Goal: Navigation & Orientation: Find specific page/section

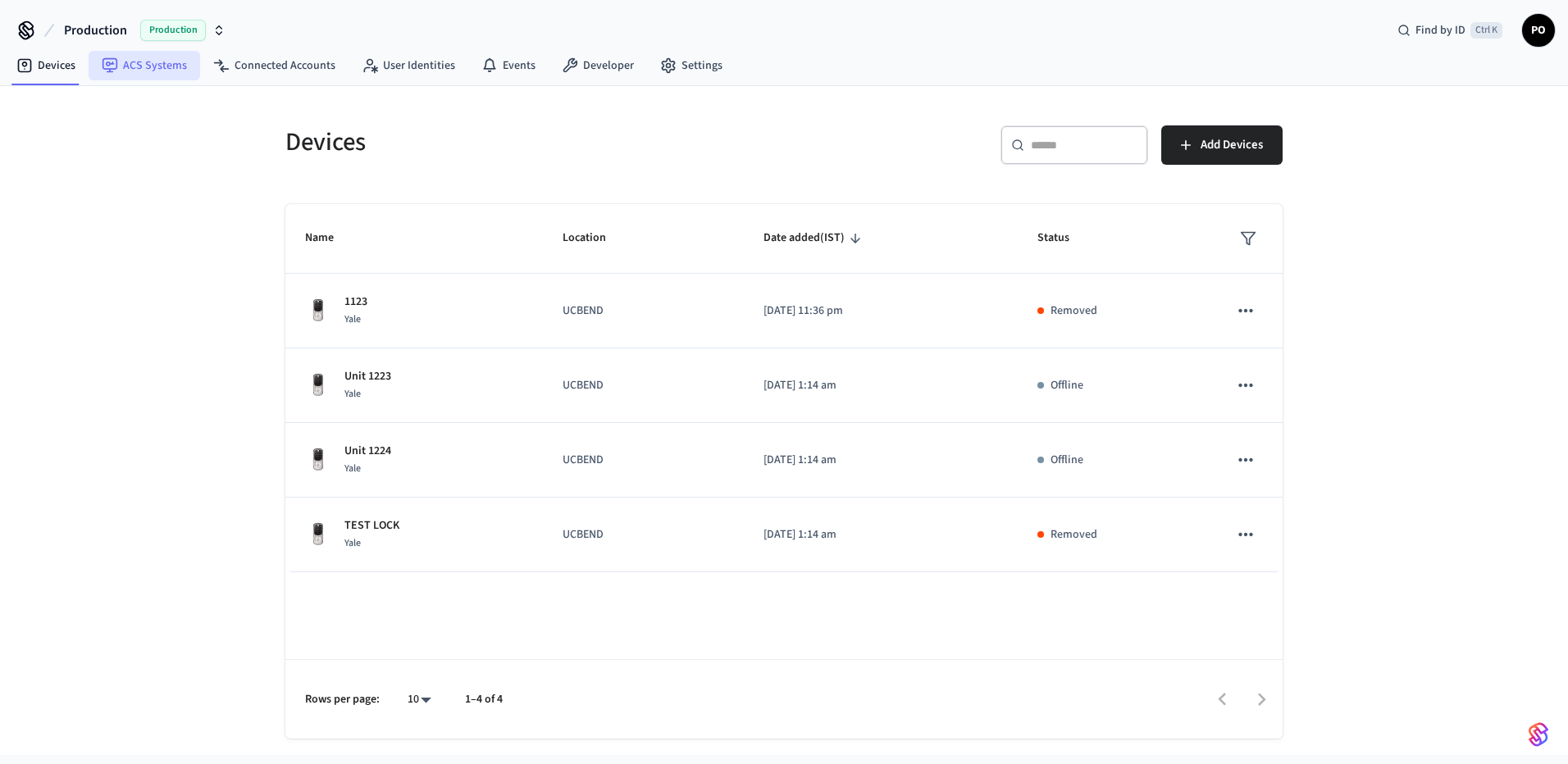
click at [127, 75] on link "ACS Systems" at bounding box center [144, 66] width 112 height 30
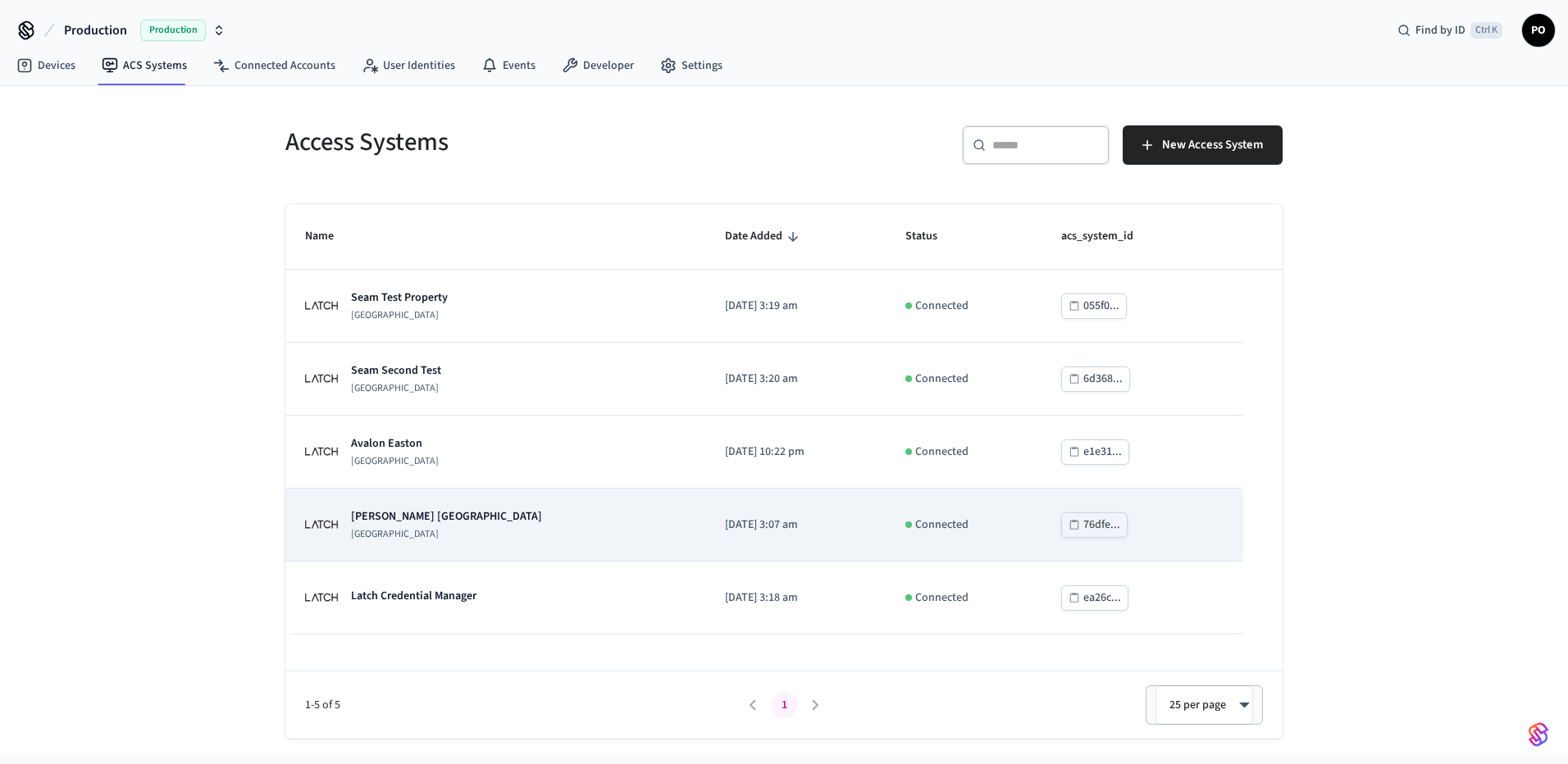
click at [490, 542] on td "[PERSON_NAME] [GEOGRAPHIC_DATA]" at bounding box center [494, 525] width 419 height 73
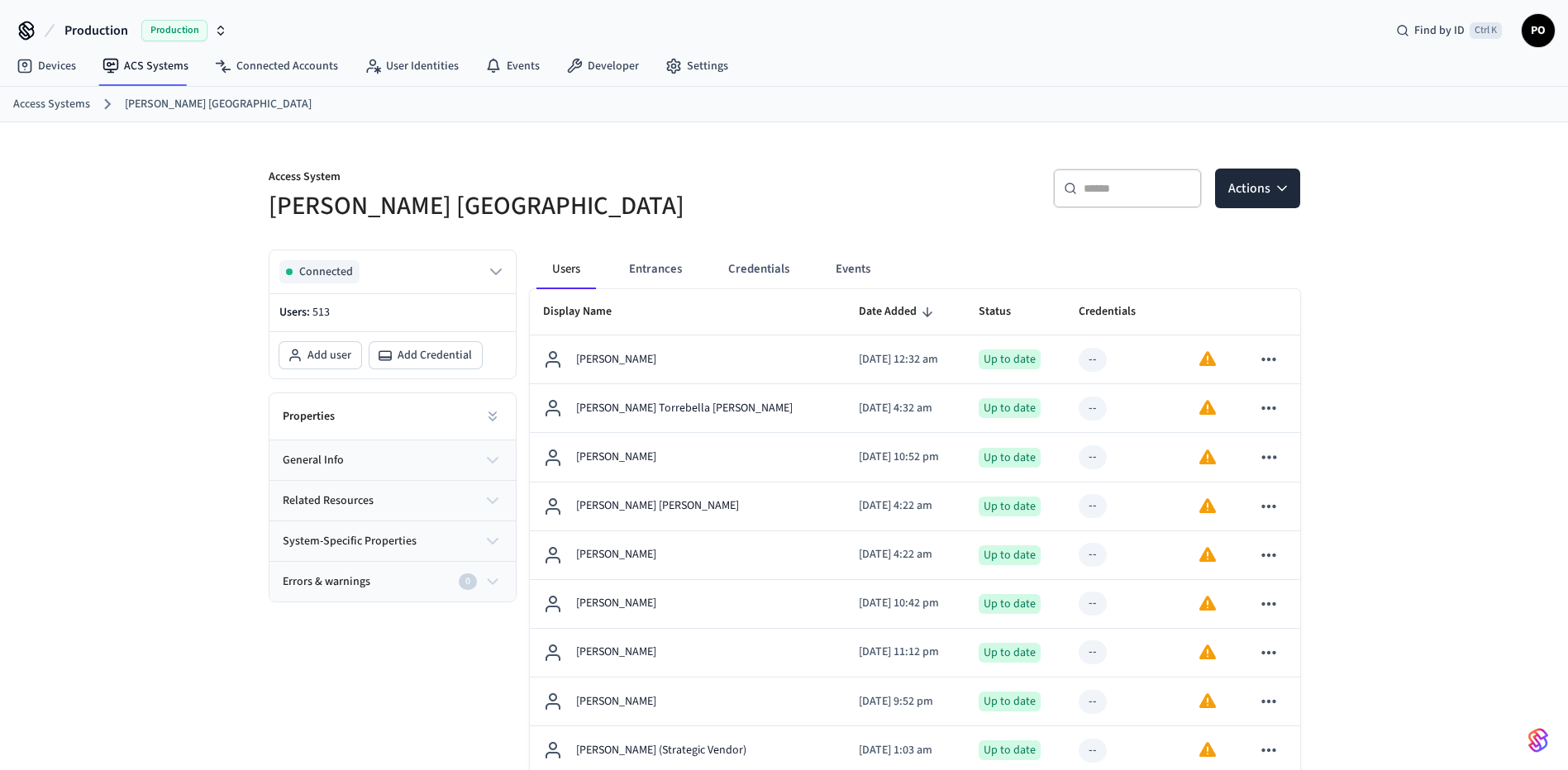
click at [653, 266] on button "Entrances" at bounding box center [656, 269] width 80 height 40
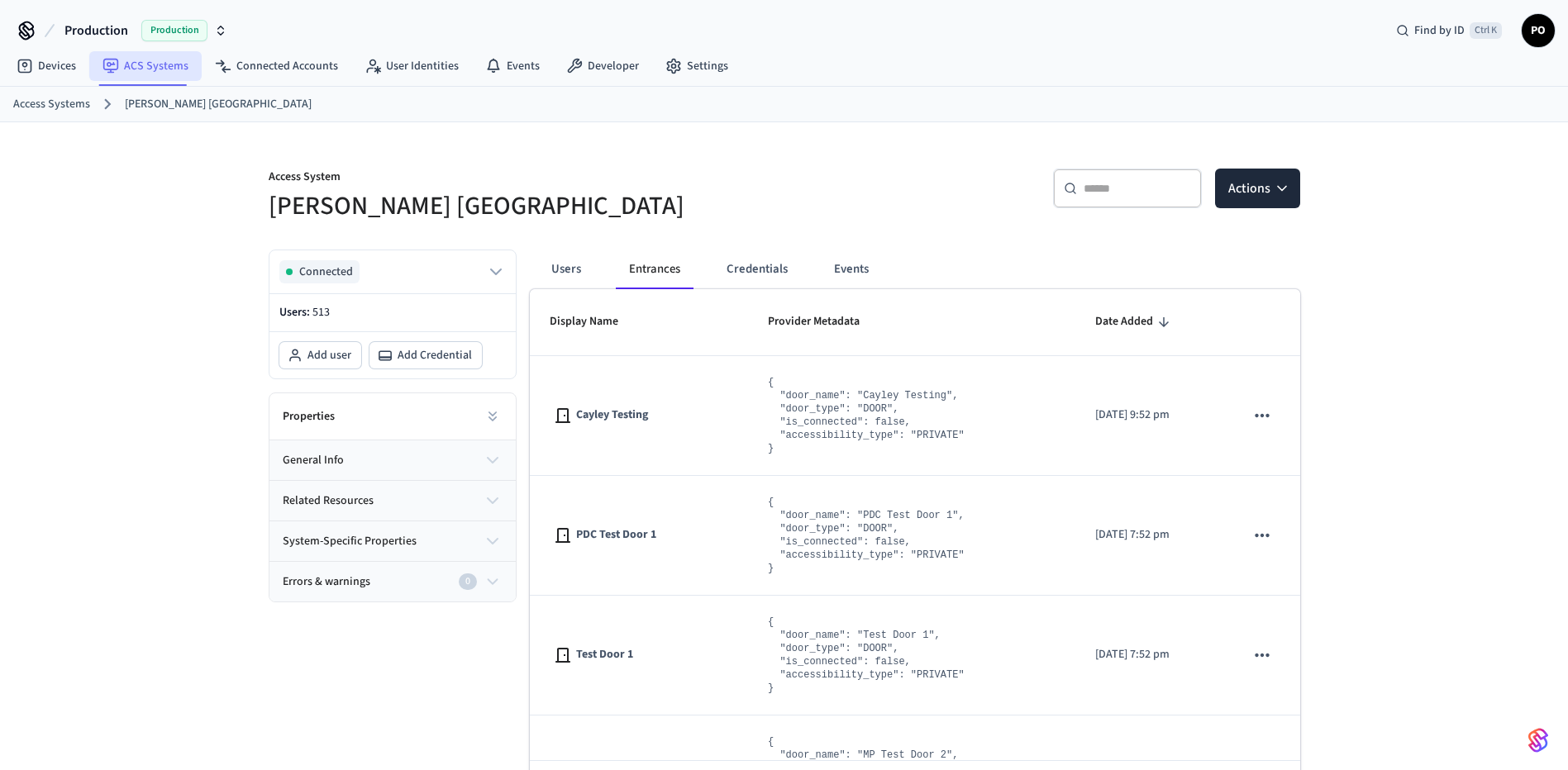
click at [187, 65] on link "ACS Systems" at bounding box center [145, 66] width 113 height 30
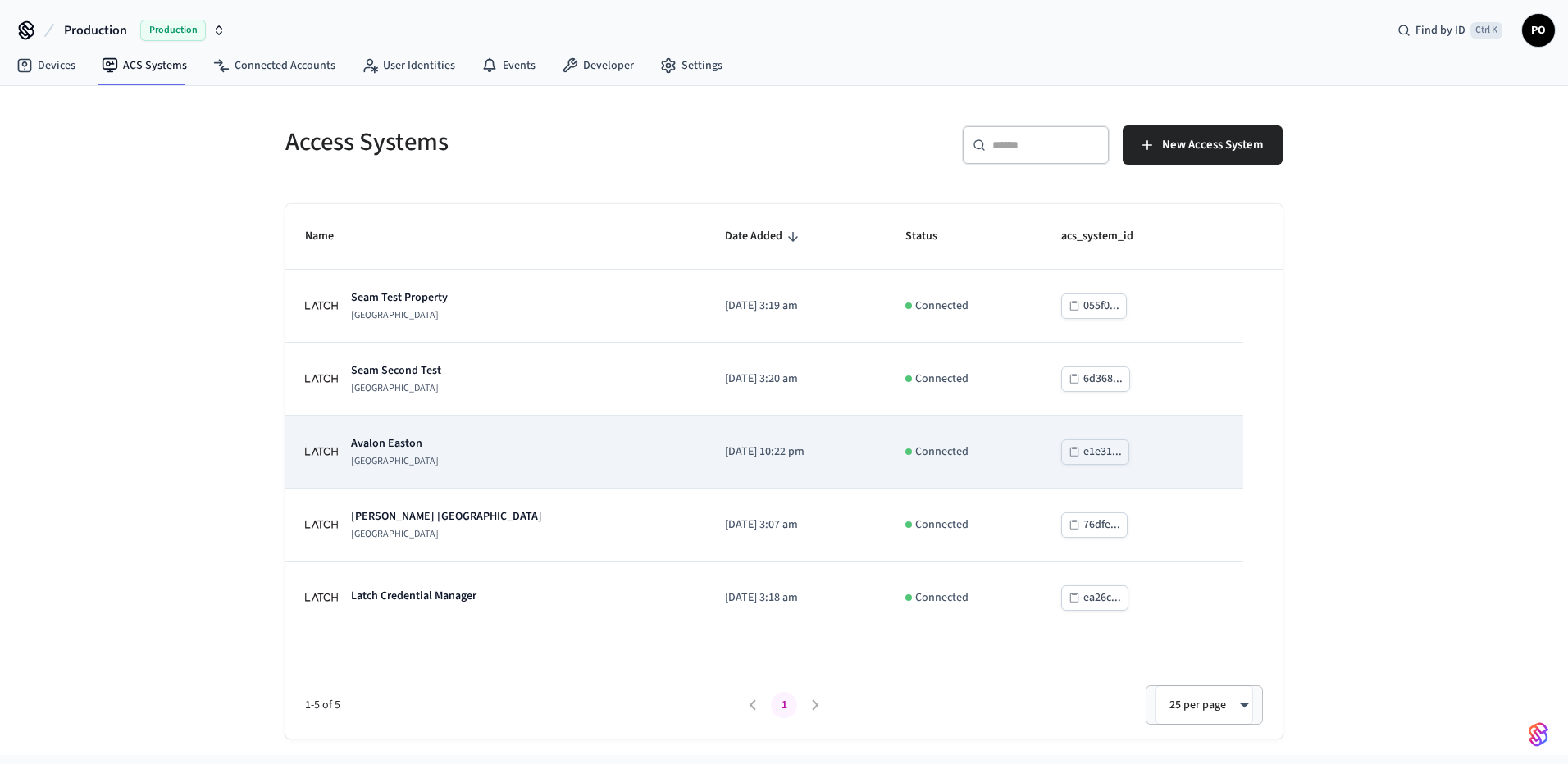
click at [564, 440] on div "[GEOGRAPHIC_DATA]" at bounding box center [495, 451] width 381 height 33
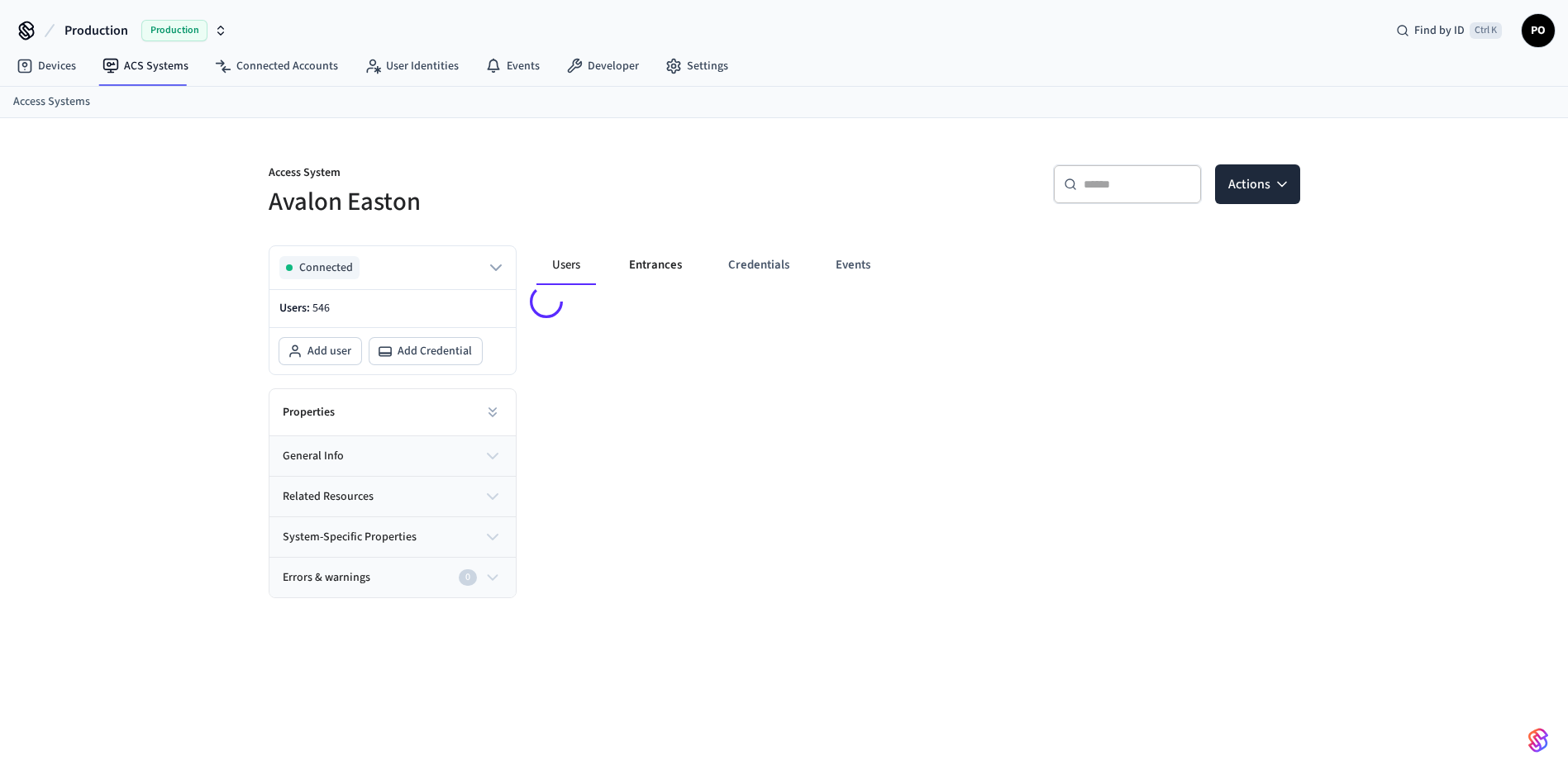
click at [652, 269] on button "Entrances" at bounding box center [656, 265] width 80 height 40
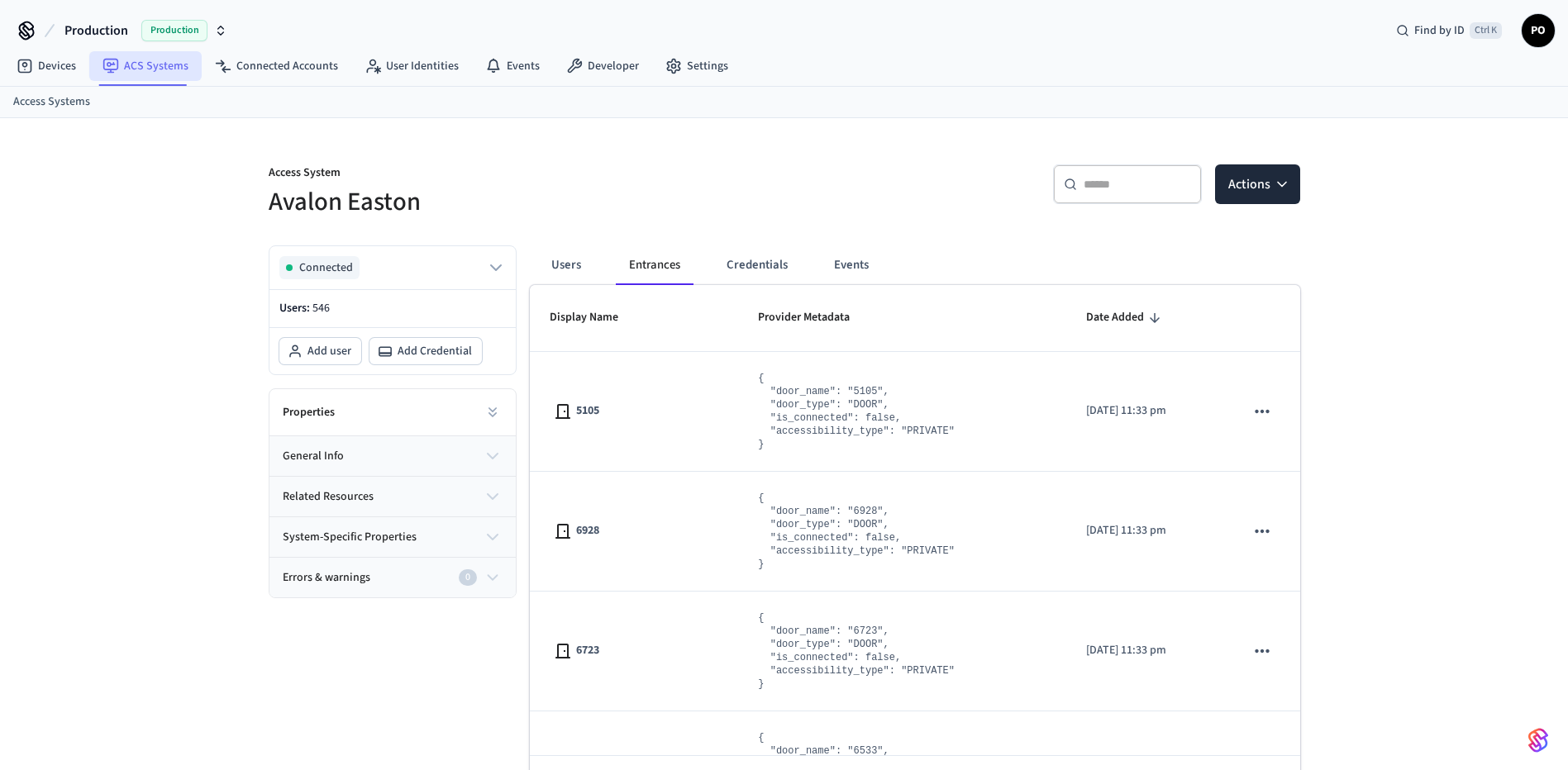
click at [171, 71] on link "ACS Systems" at bounding box center [145, 66] width 113 height 30
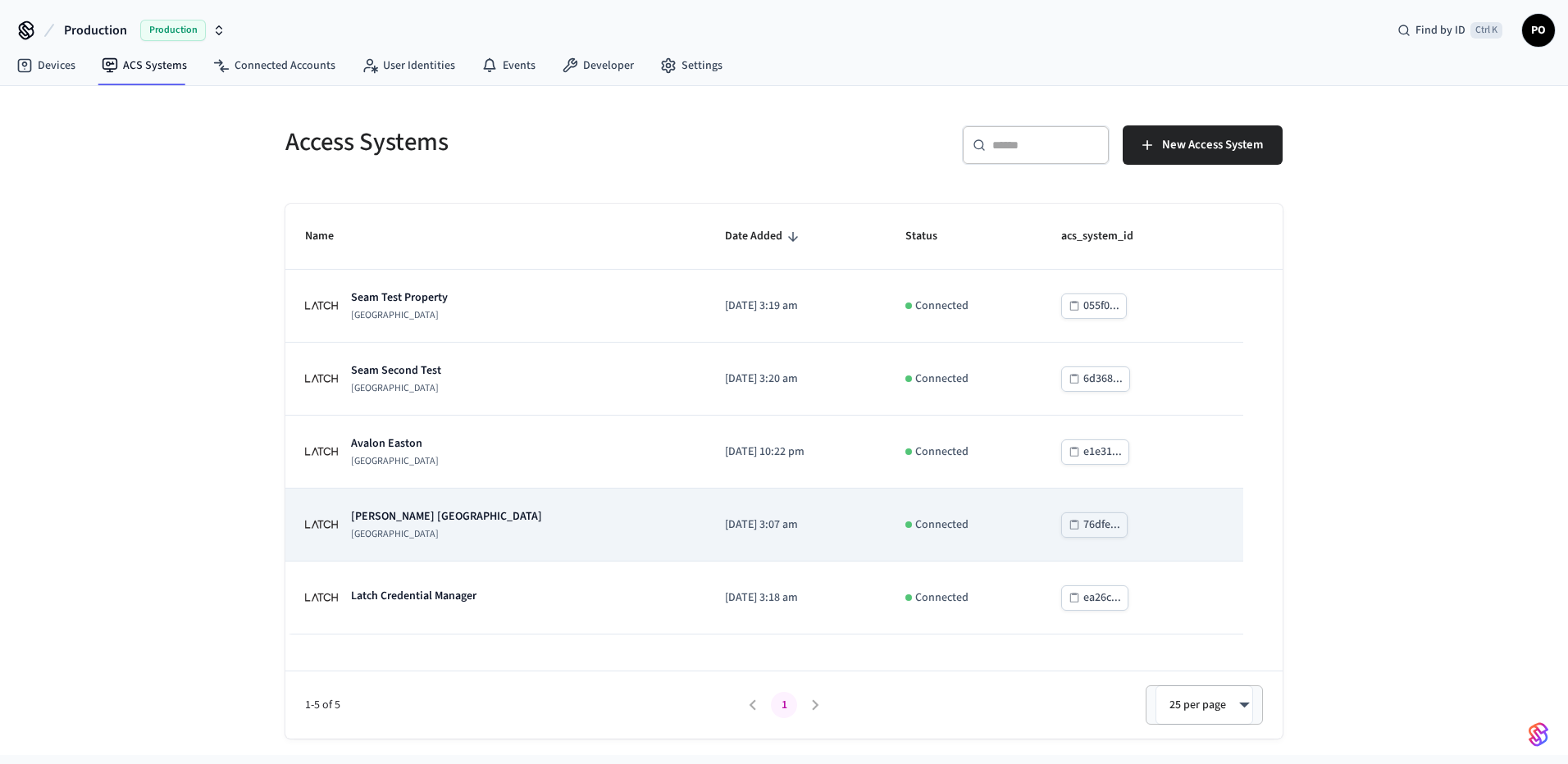
click at [455, 524] on p "[PERSON_NAME] [GEOGRAPHIC_DATA]" at bounding box center [446, 516] width 191 height 17
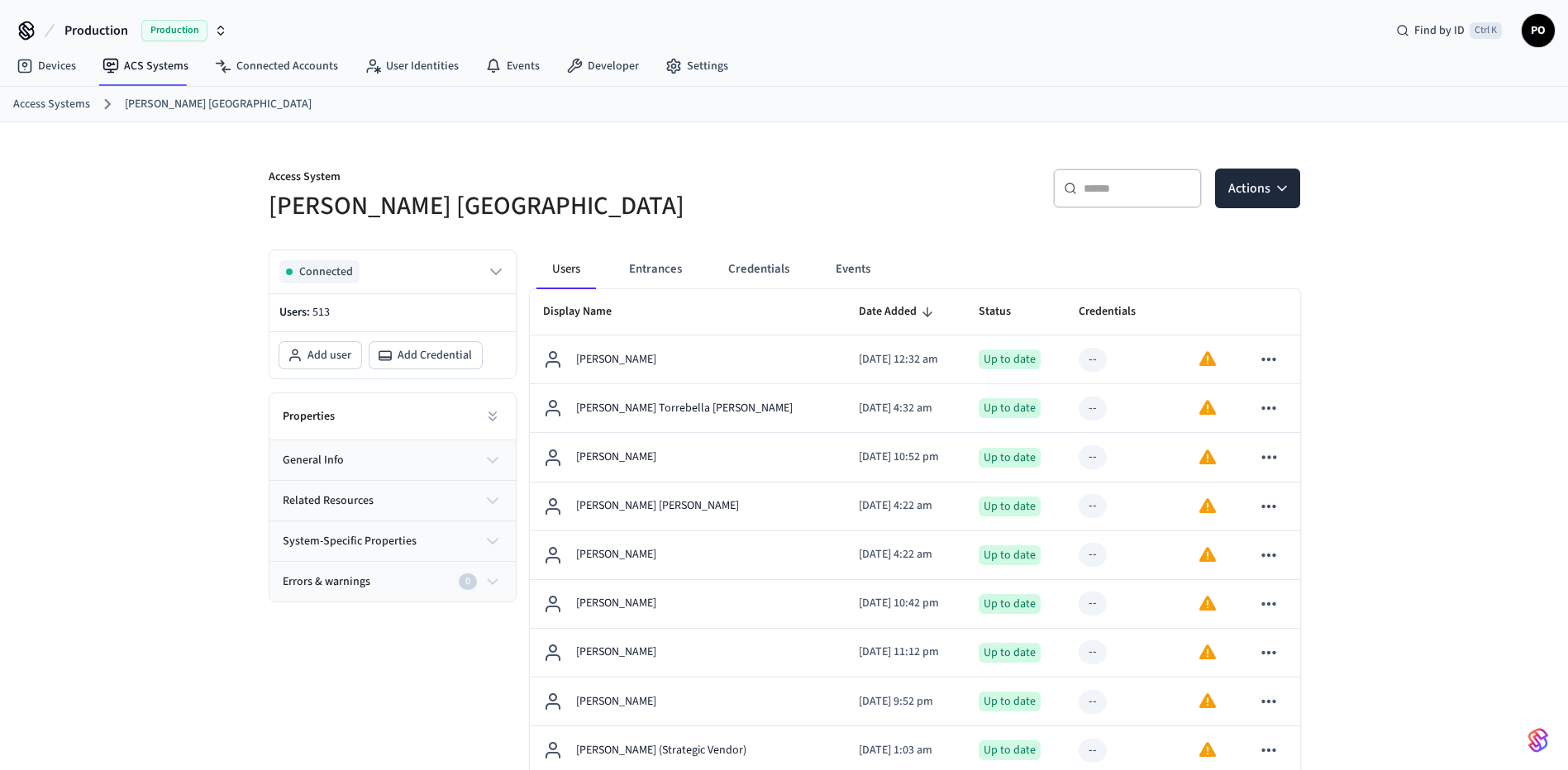
click at [168, 84] on div at bounding box center [143, 85] width 88 height 2
click at [166, 76] on link "ACS Systems" at bounding box center [145, 66] width 113 height 30
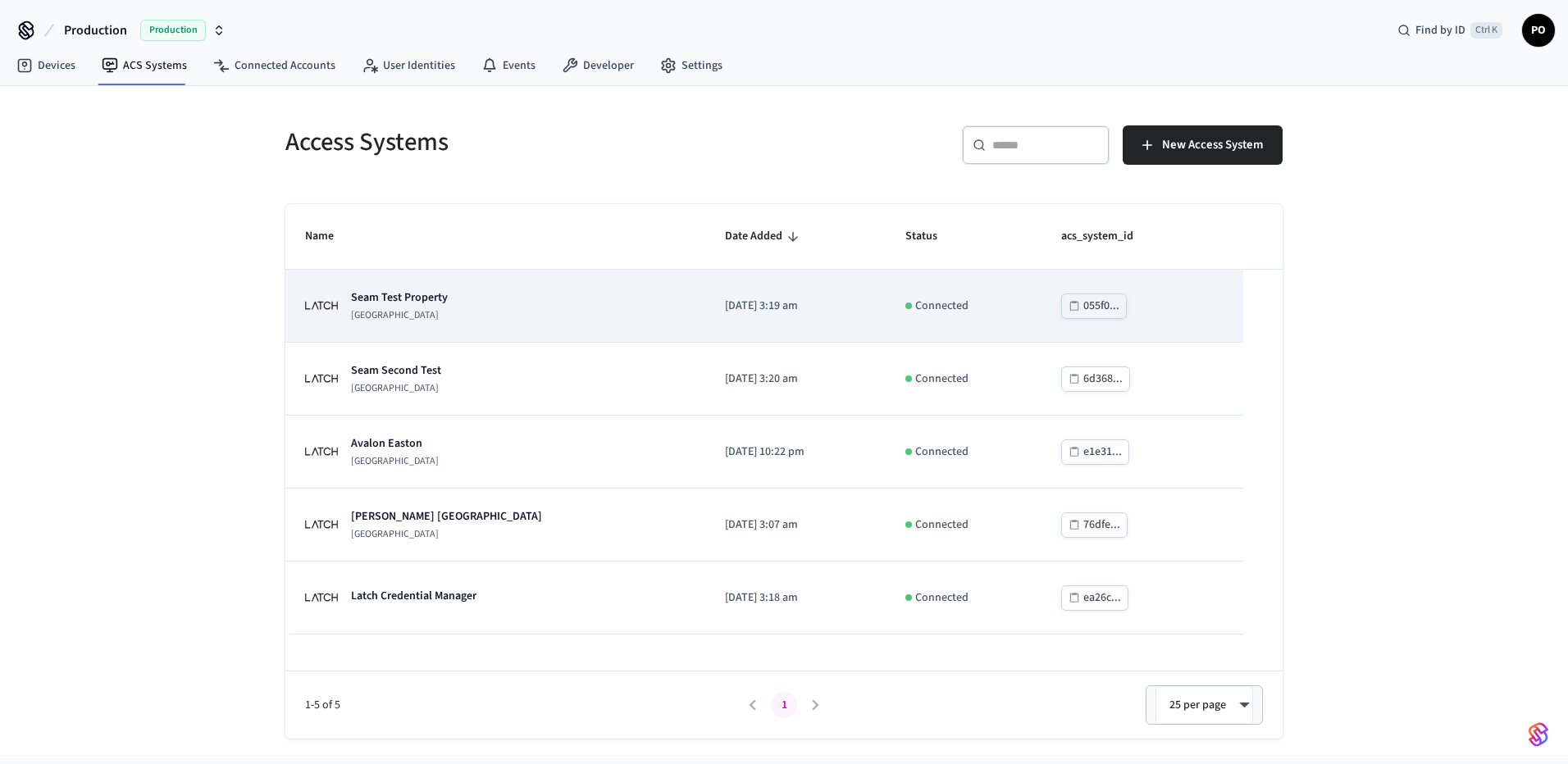
click at [506, 321] on div "Seam Test Property [GEOGRAPHIC_DATA]" at bounding box center [495, 305] width 381 height 33
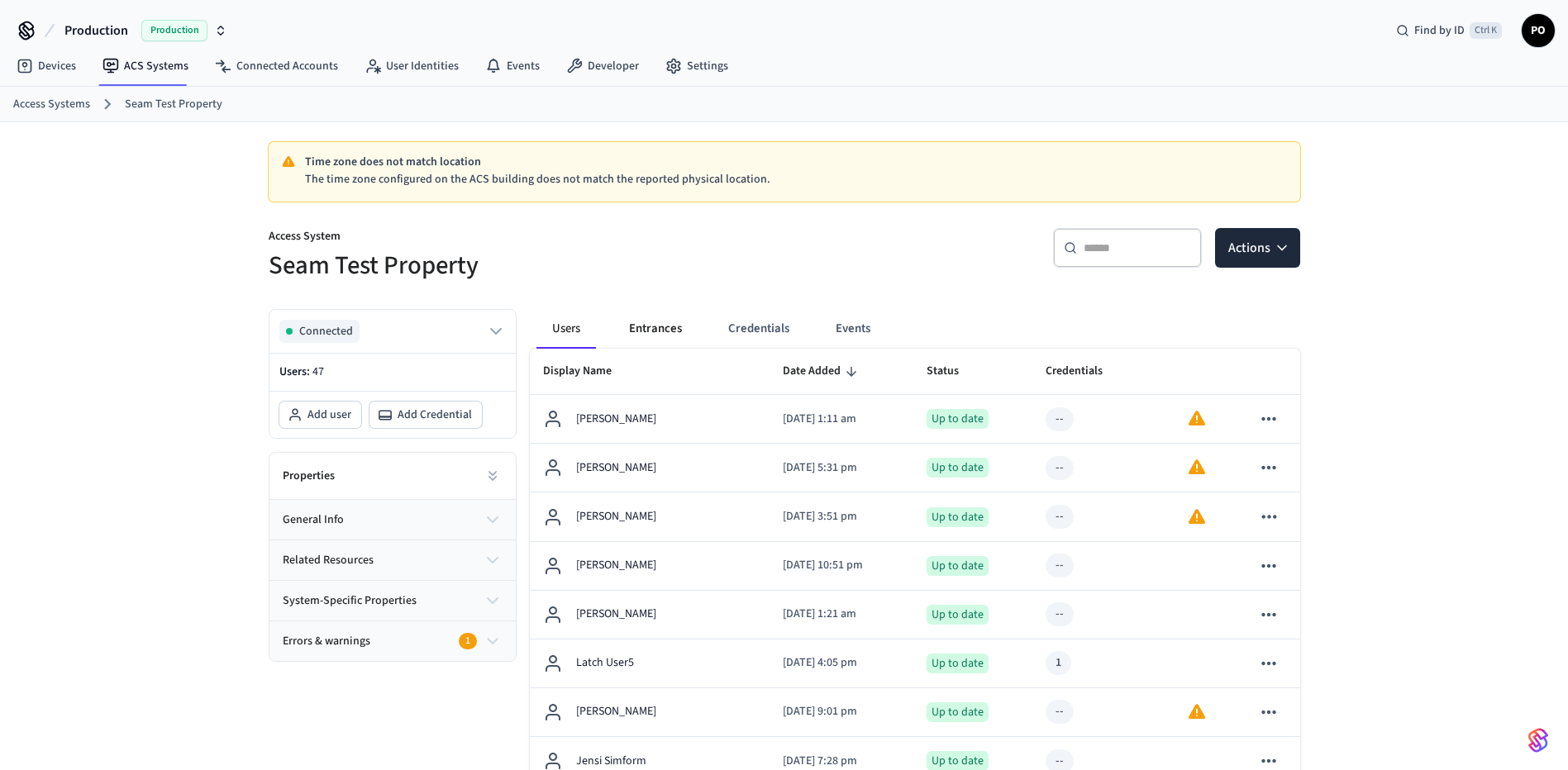
click at [645, 337] on button "Entrances" at bounding box center [656, 329] width 80 height 40
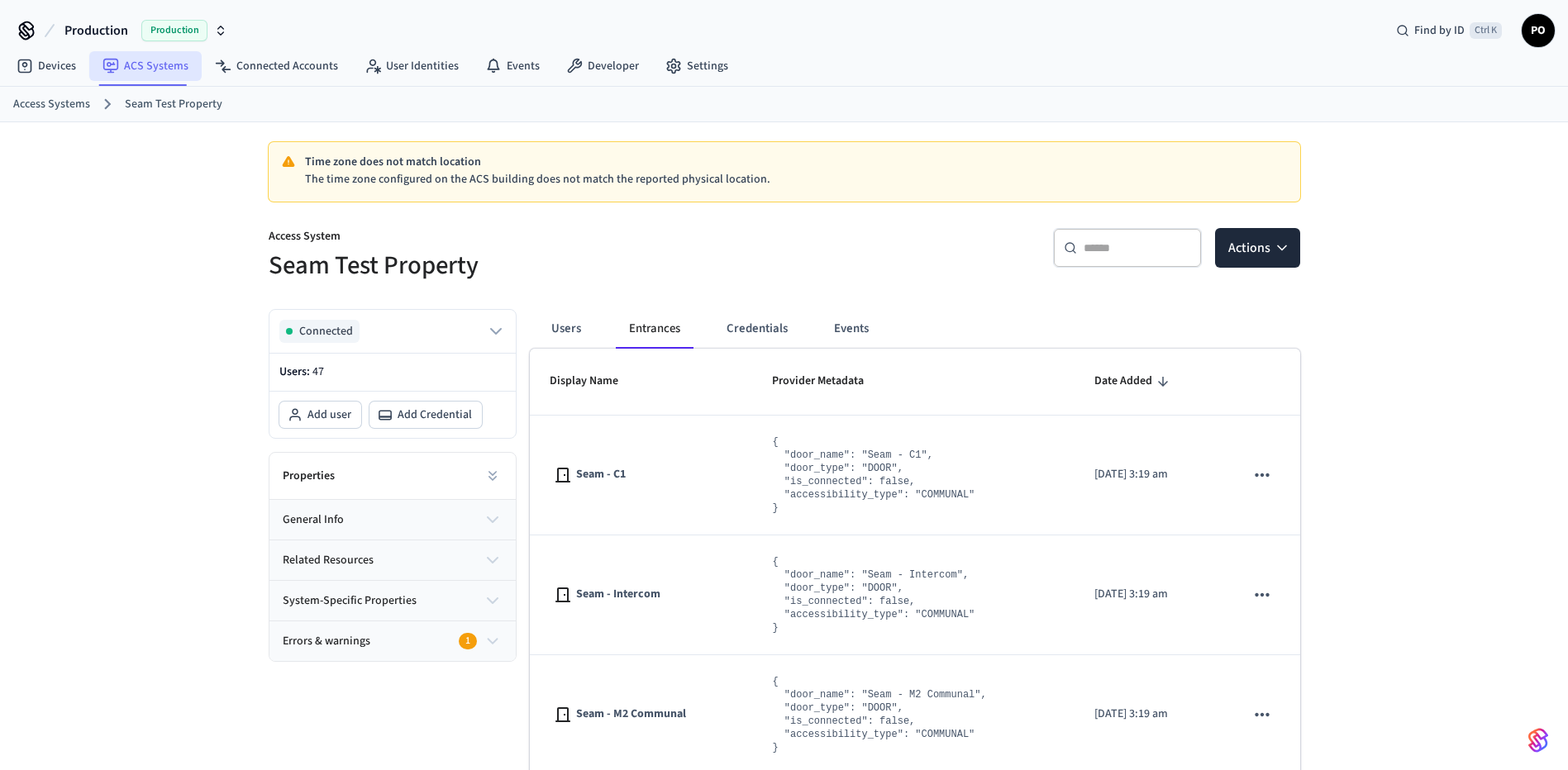
click at [192, 73] on link "ACS Systems" at bounding box center [145, 66] width 113 height 30
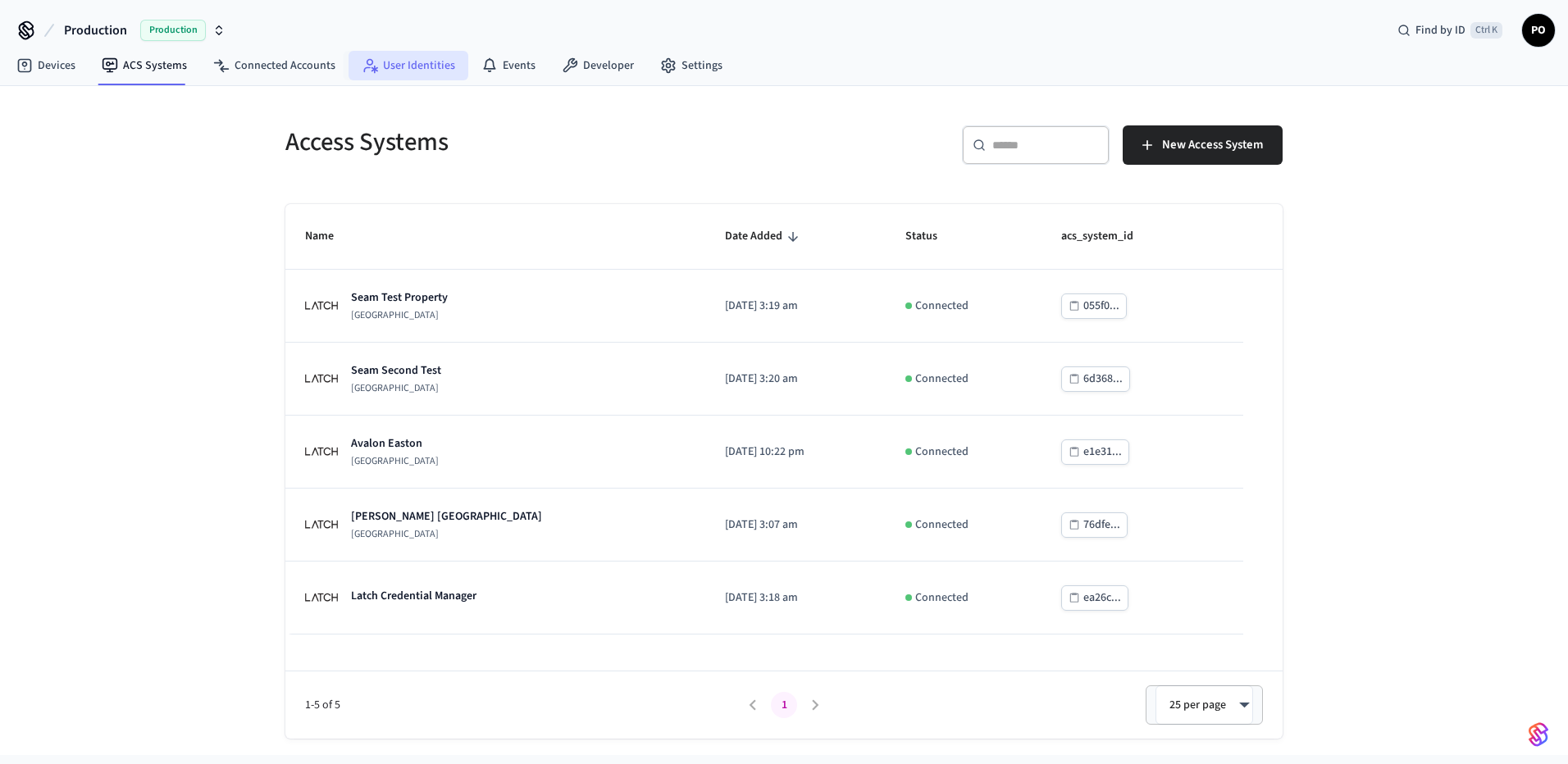
click at [421, 66] on link "User Identities" at bounding box center [408, 66] width 120 height 30
